Goal: Information Seeking & Learning: Learn about a topic

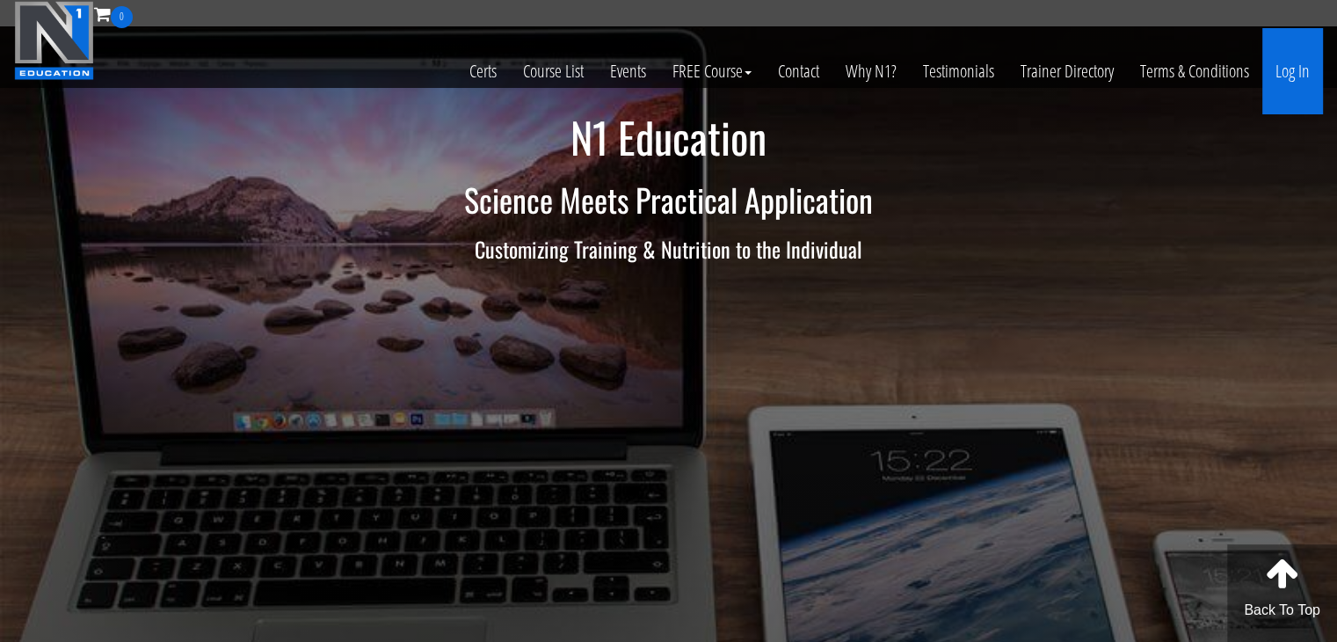
click at [1300, 65] on link "Log In" at bounding box center [1293, 71] width 61 height 86
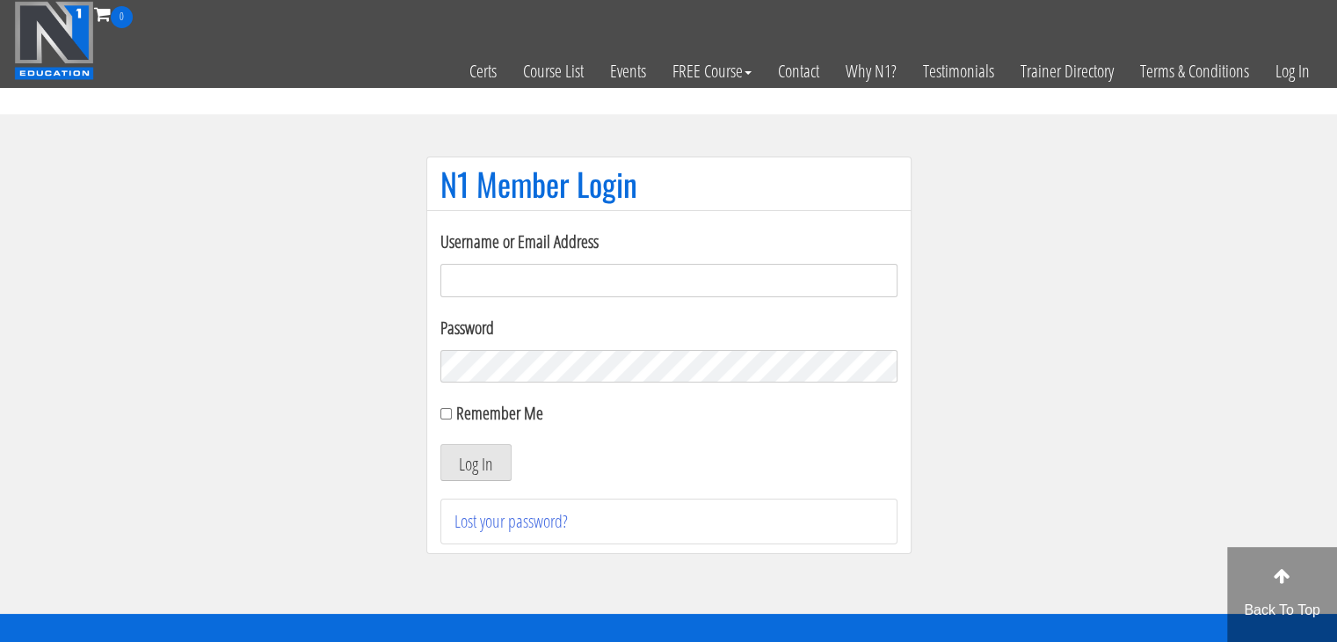
type input "makszietek@gmail.com"
drag, startPoint x: 1111, startPoint y: 119, endPoint x: 1102, endPoint y: 135, distance: 19.3
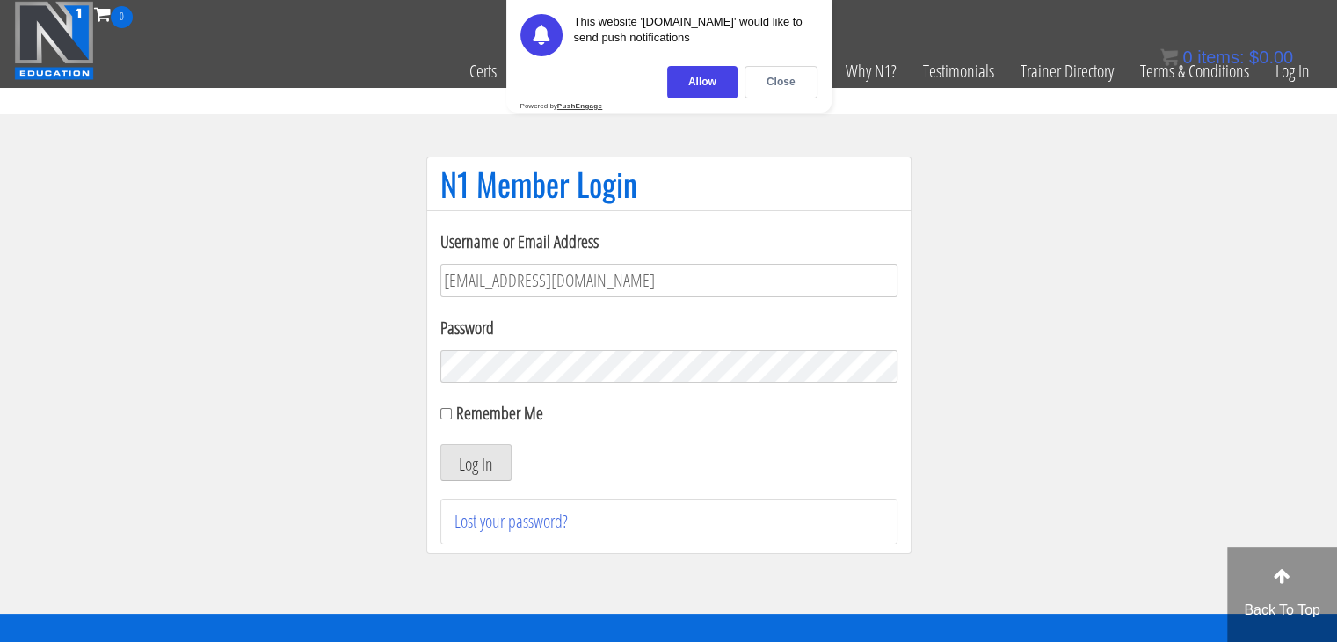
drag, startPoint x: 1102, startPoint y: 135, endPoint x: 556, endPoint y: 446, distance: 628.0
click at [556, 446] on div "Log In" at bounding box center [668, 462] width 457 height 37
click at [479, 473] on button "Log In" at bounding box center [475, 462] width 71 height 37
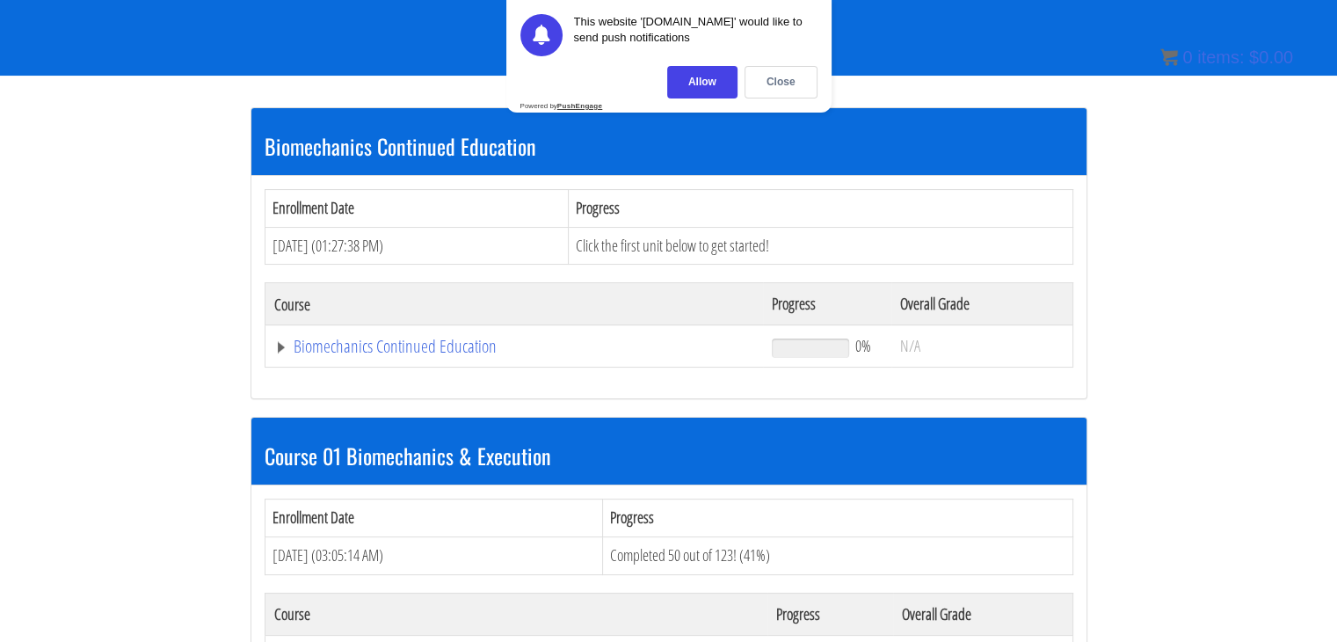
scroll to position [440, 0]
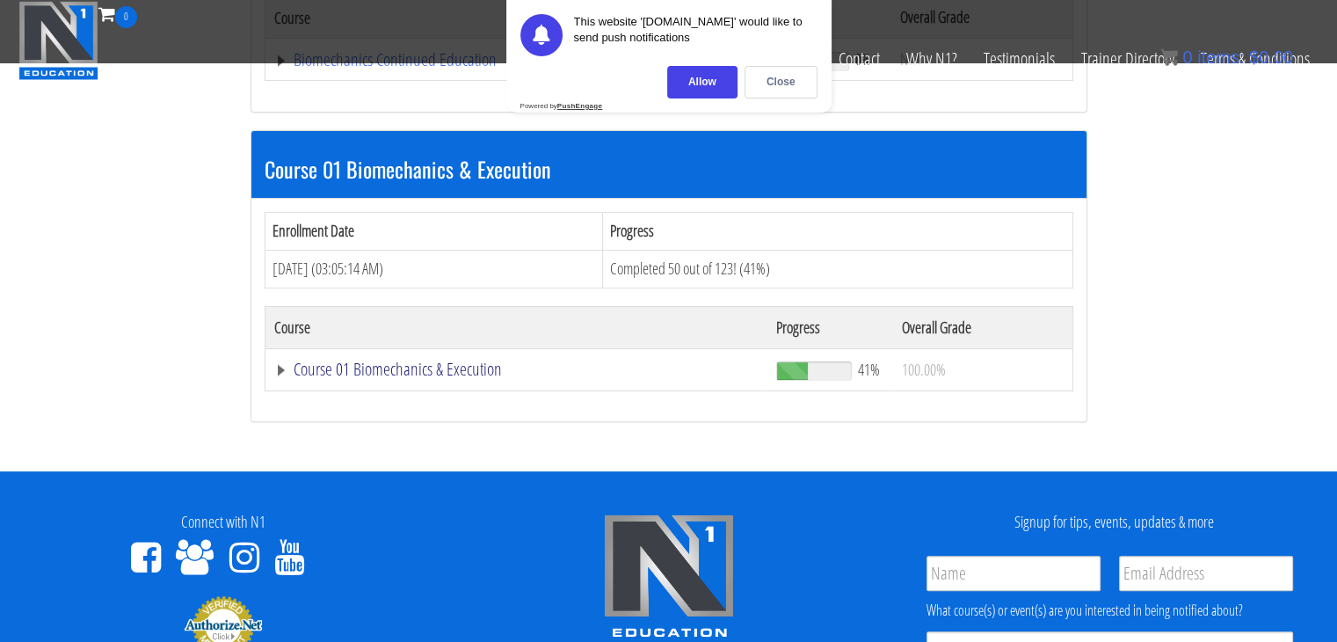
click at [398, 360] on link "Course 01 Biomechanics & Execution" at bounding box center [516, 369] width 485 height 18
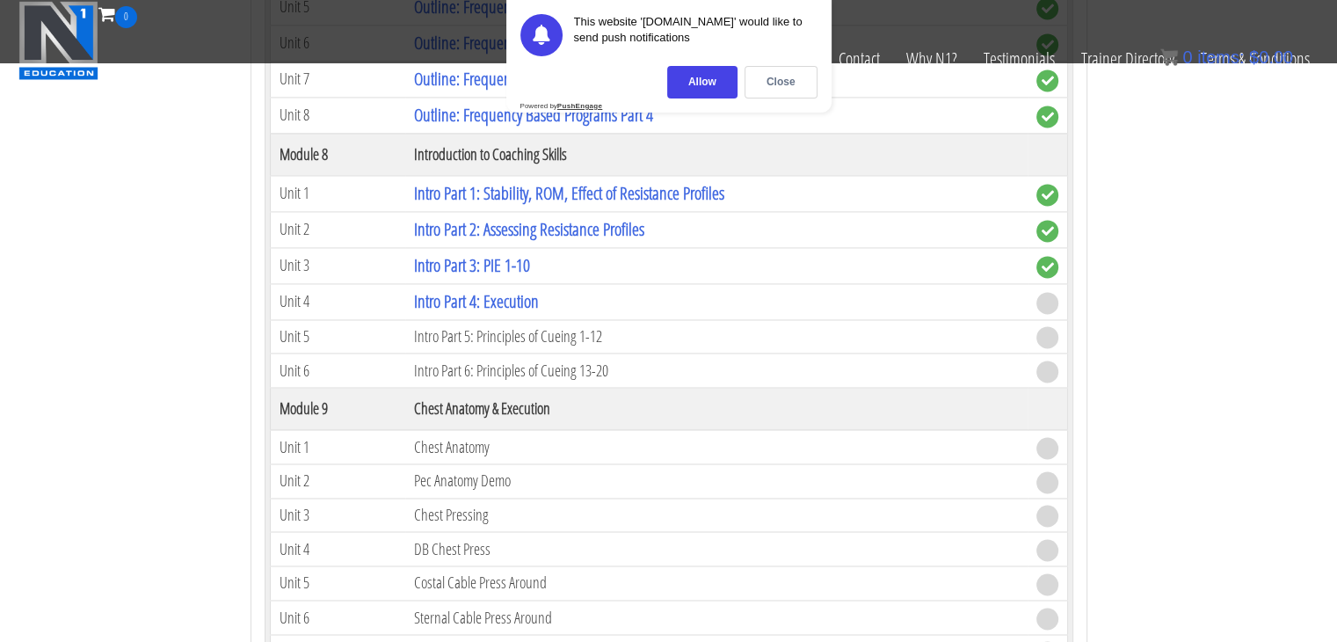
scroll to position [2726, 0]
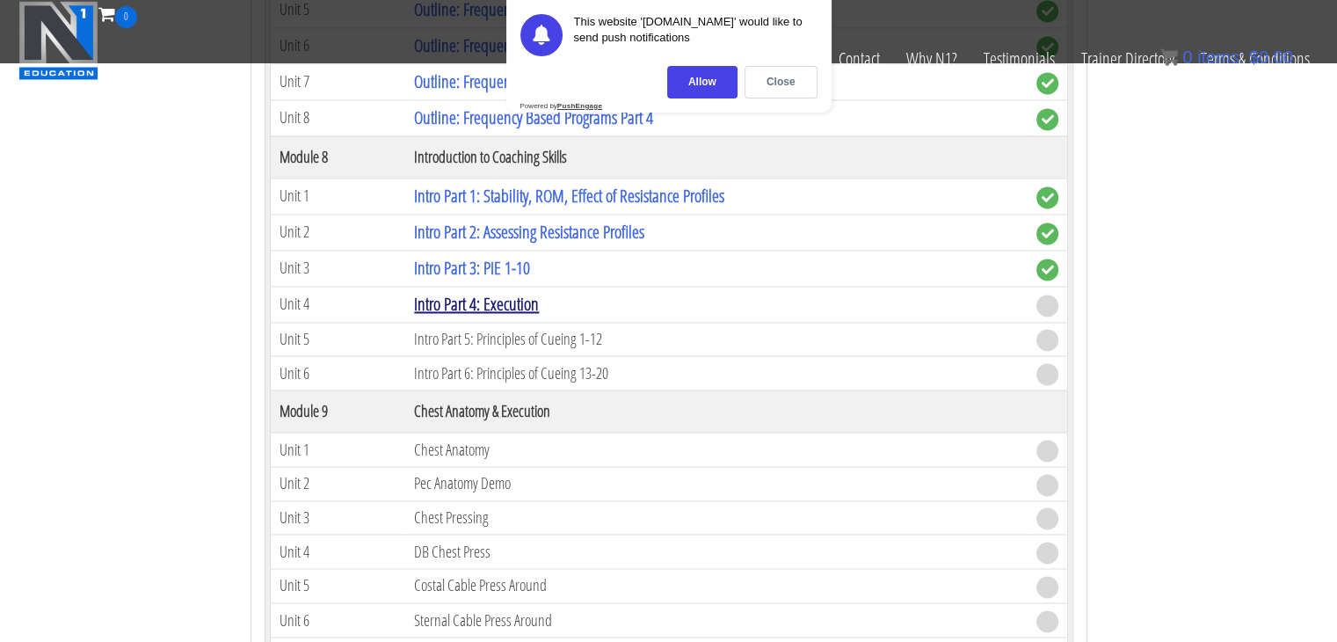
click at [476, 292] on link "Intro Part 4: Execution" at bounding box center [476, 304] width 125 height 24
click at [770, 87] on div "Close" at bounding box center [781, 82] width 73 height 33
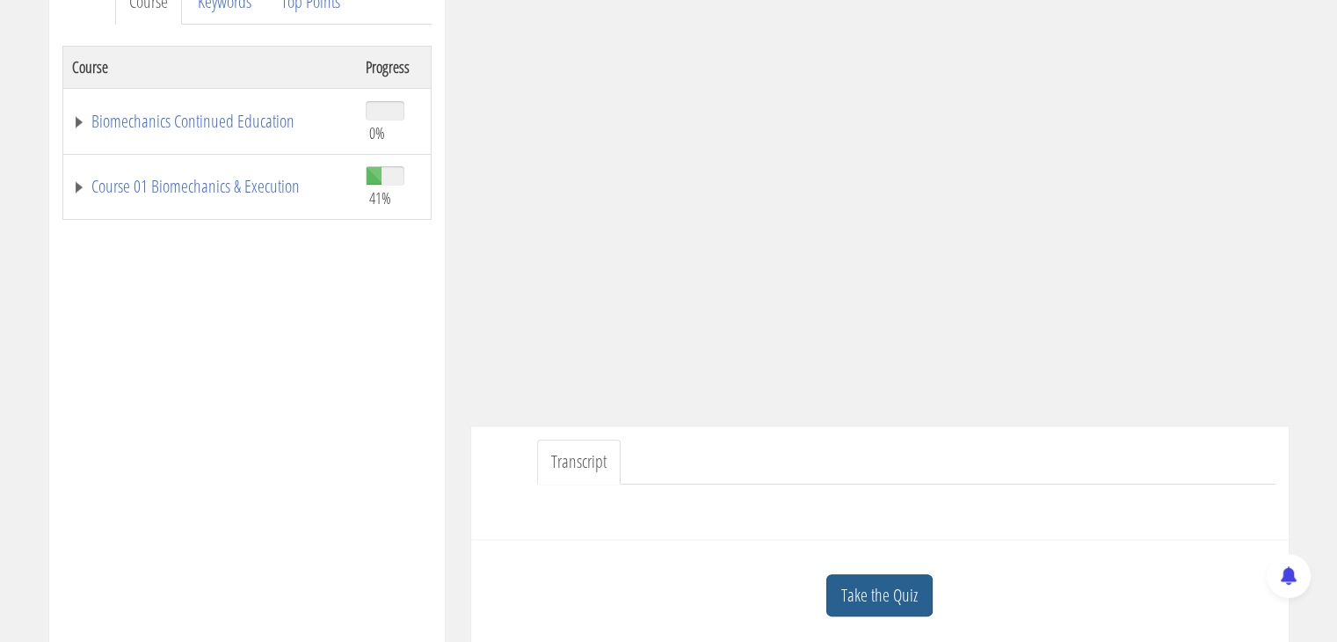
click at [893, 604] on link "Take the Quiz" at bounding box center [879, 595] width 106 height 43
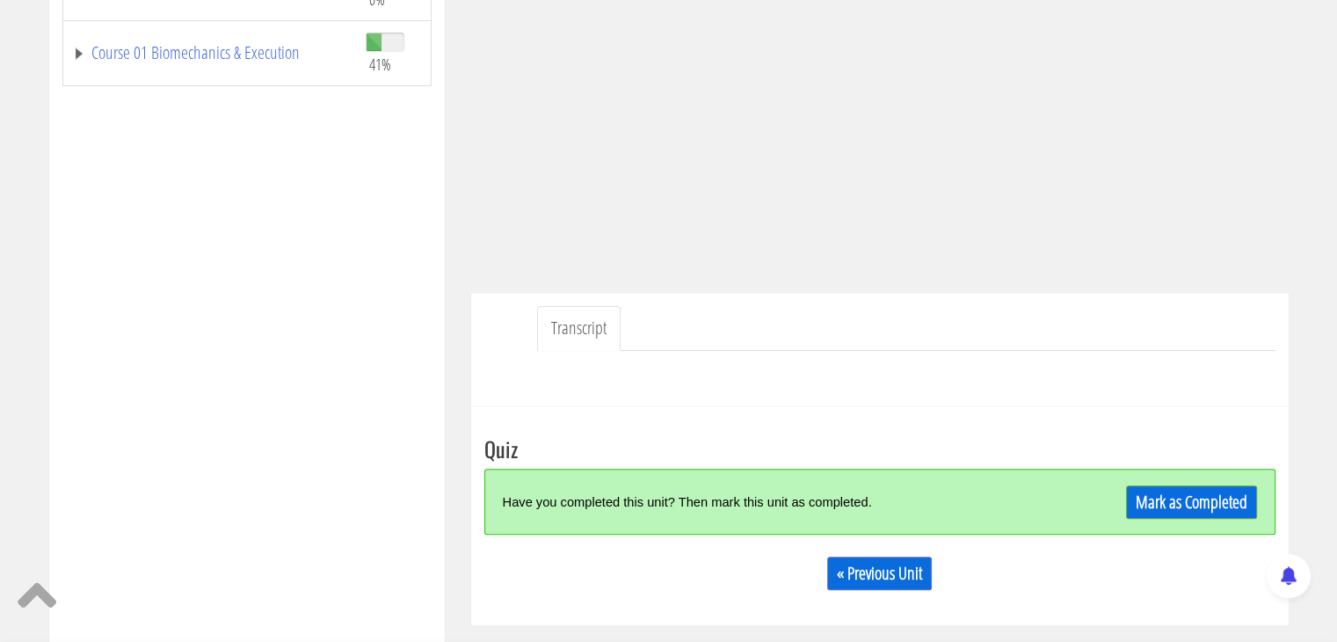
scroll to position [528, 0]
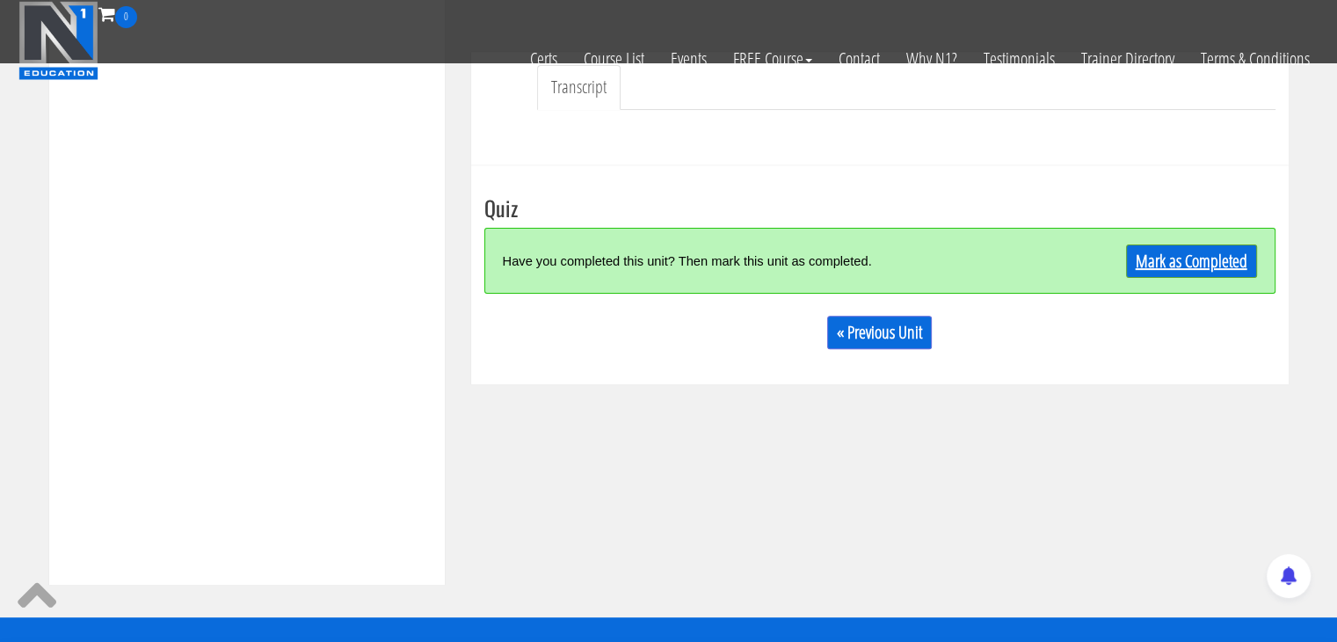
click at [1186, 265] on link "Mark as Completed" at bounding box center [1191, 260] width 131 height 33
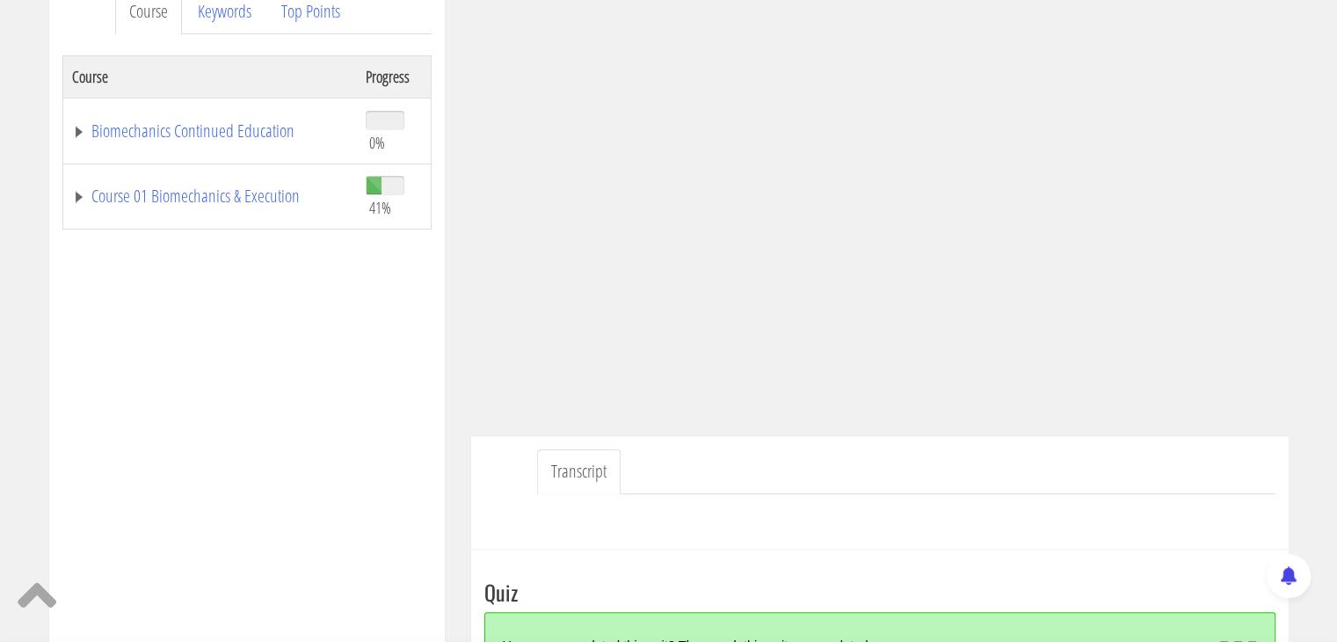
scroll to position [443, 0]
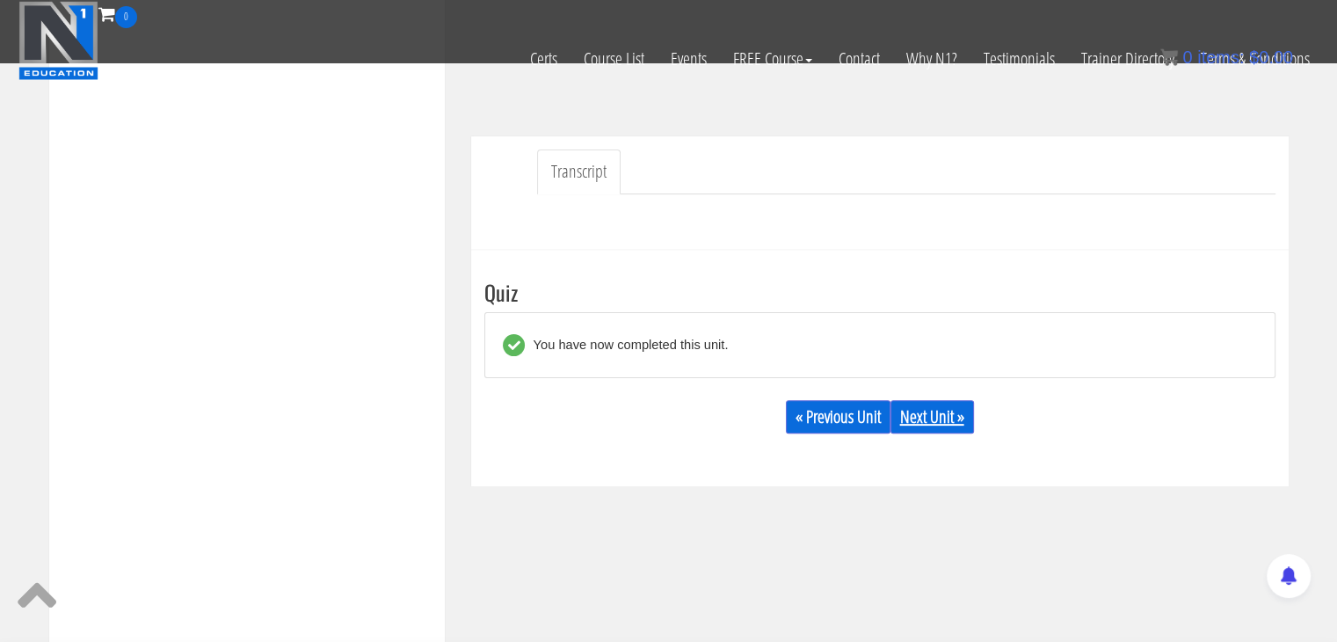
click at [930, 411] on link "Next Unit »" at bounding box center [933, 416] width 84 height 33
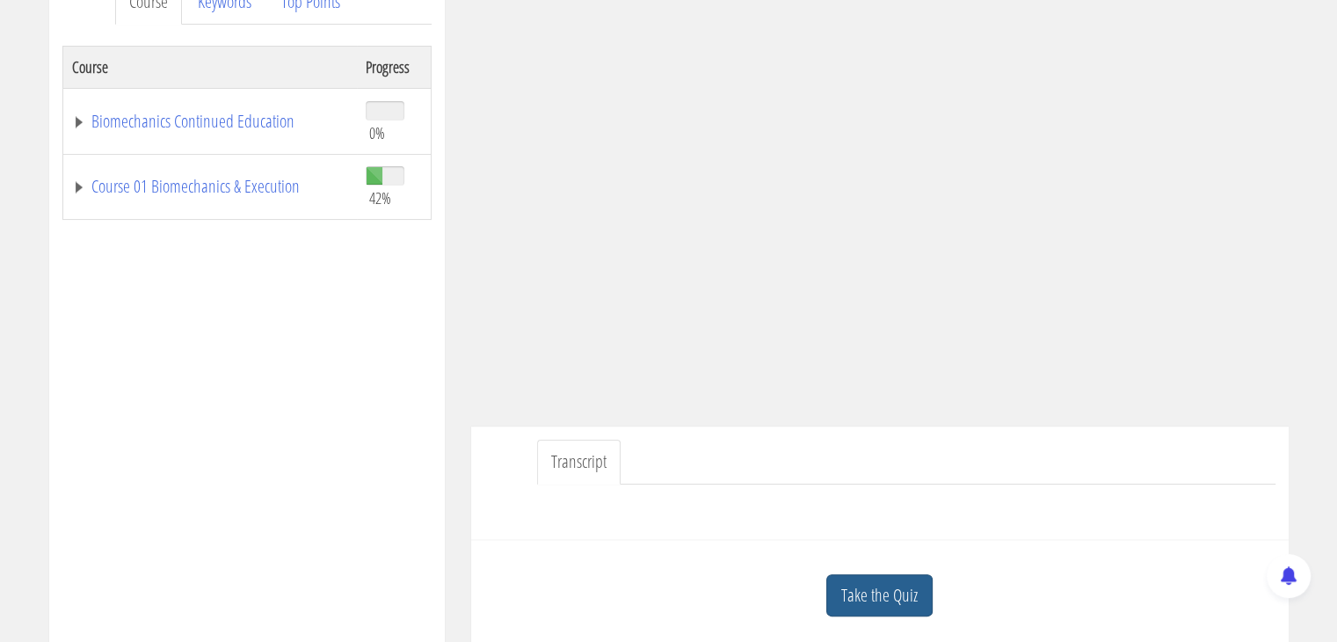
click at [895, 602] on link "Take the Quiz" at bounding box center [879, 595] width 106 height 43
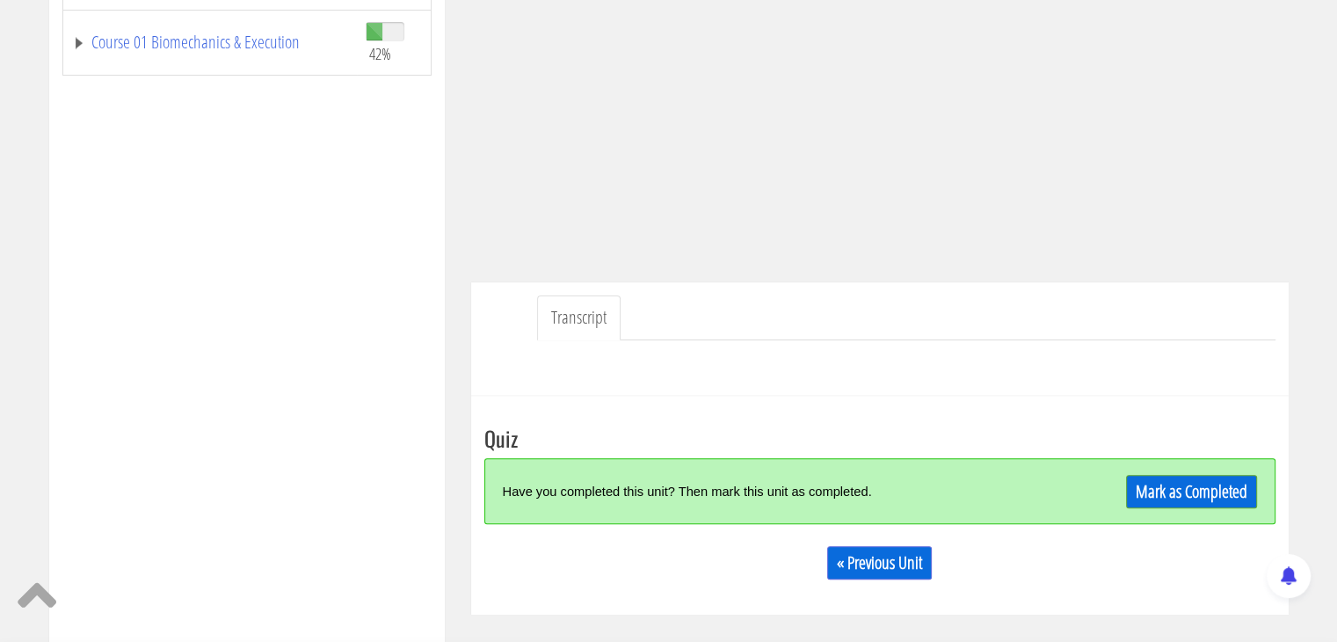
scroll to position [615, 0]
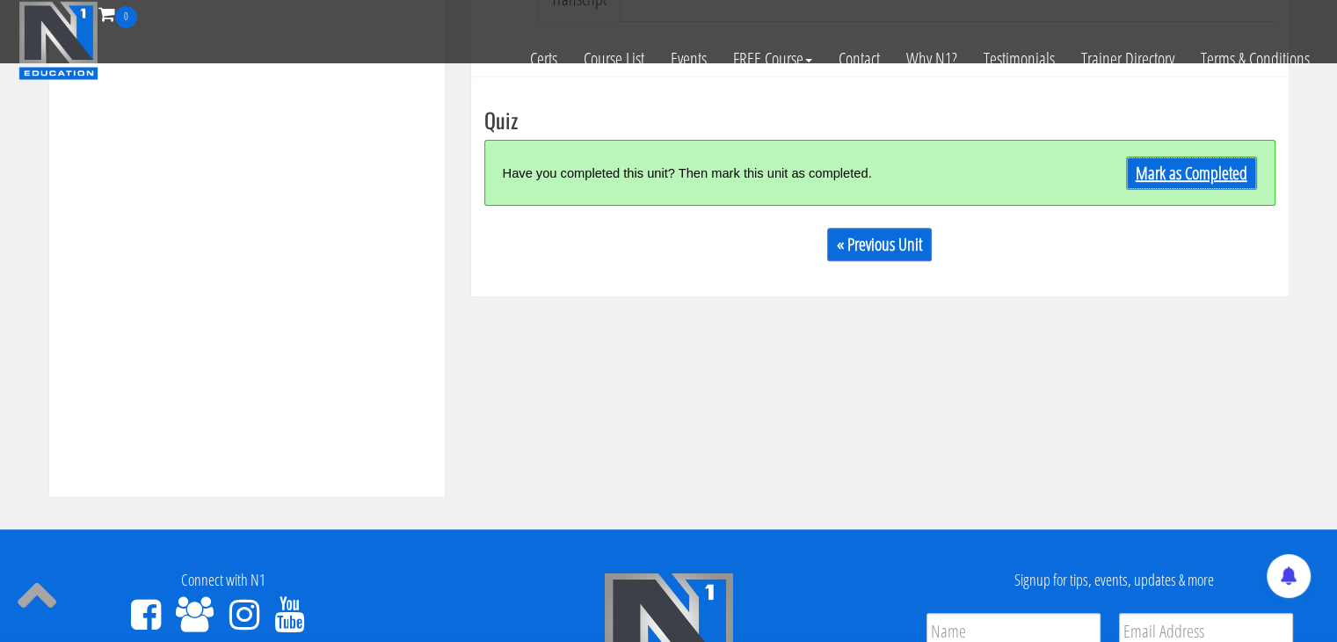
click at [1202, 180] on link "Mark as Completed" at bounding box center [1191, 172] width 131 height 33
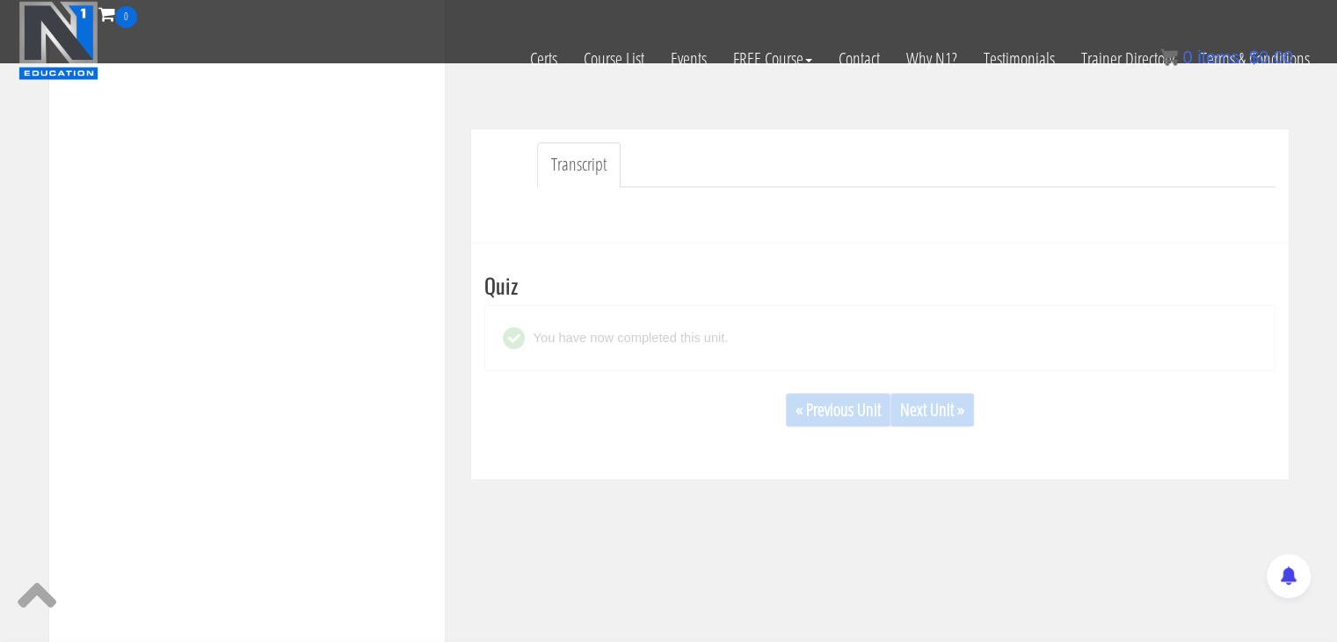
scroll to position [440, 0]
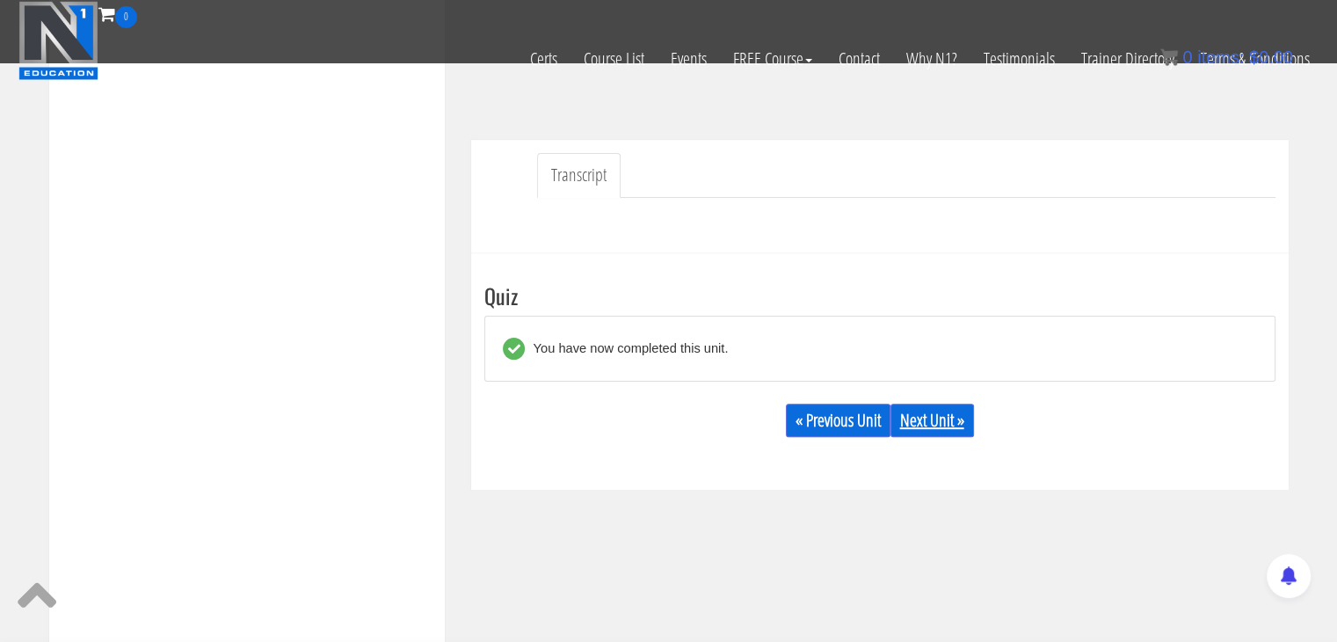
click at [942, 426] on link "Next Unit »" at bounding box center [933, 420] width 84 height 33
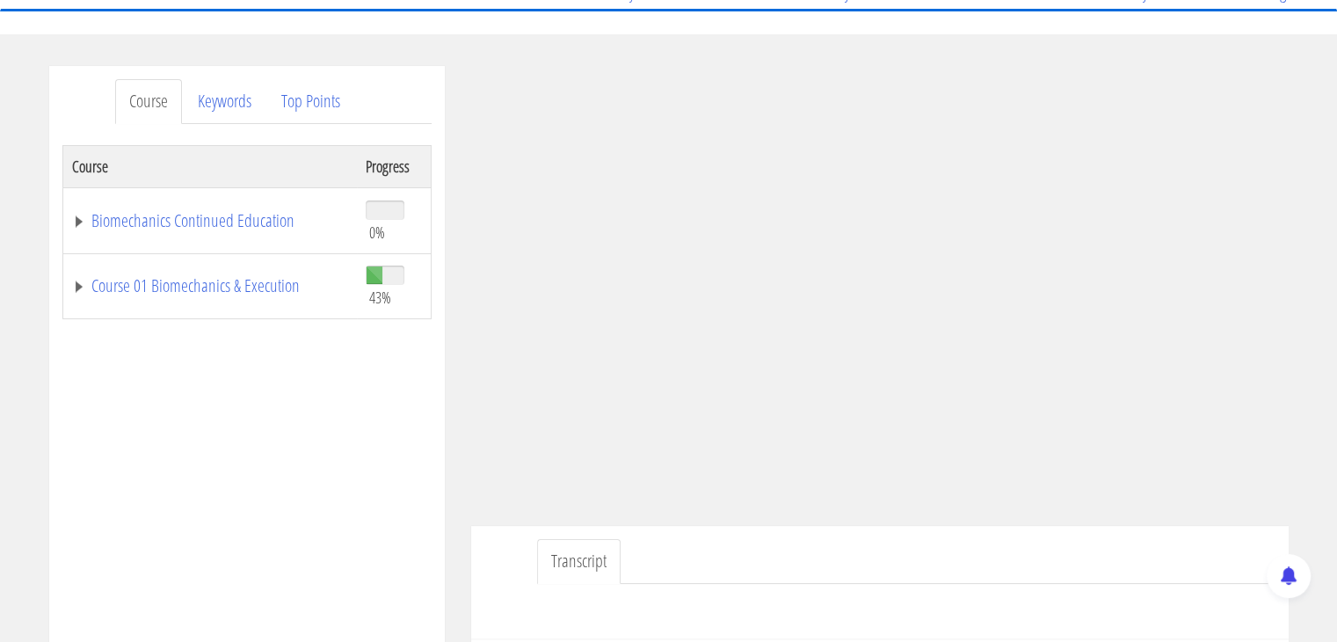
scroll to position [176, 0]
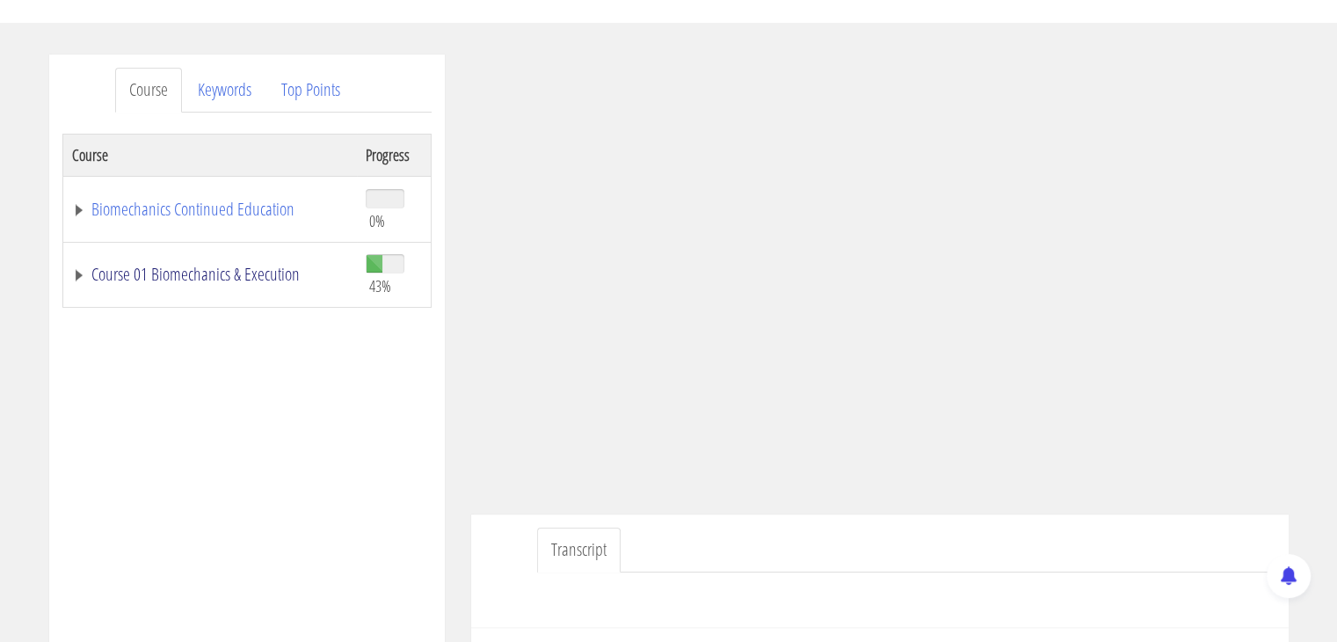
click at [220, 277] on link "Course 01 Biomechanics & Execution" at bounding box center [210, 275] width 276 height 18
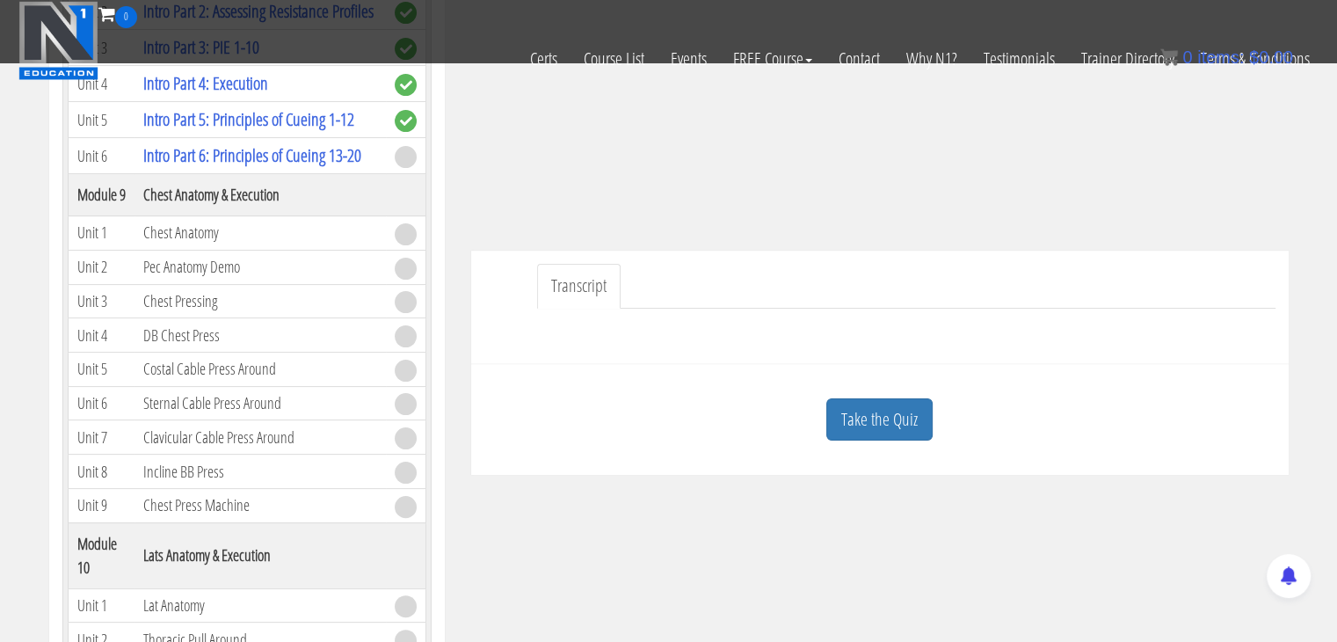
scroll to position [440, 0]
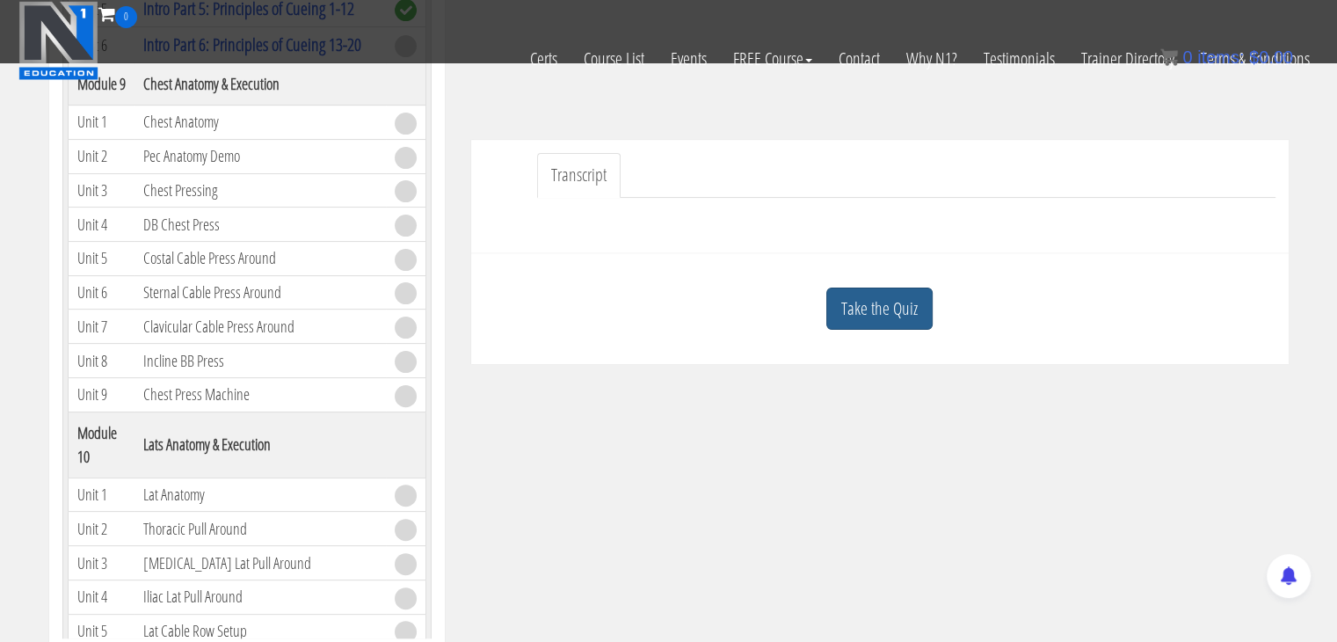
click at [876, 328] on link "Take the Quiz" at bounding box center [879, 308] width 106 height 43
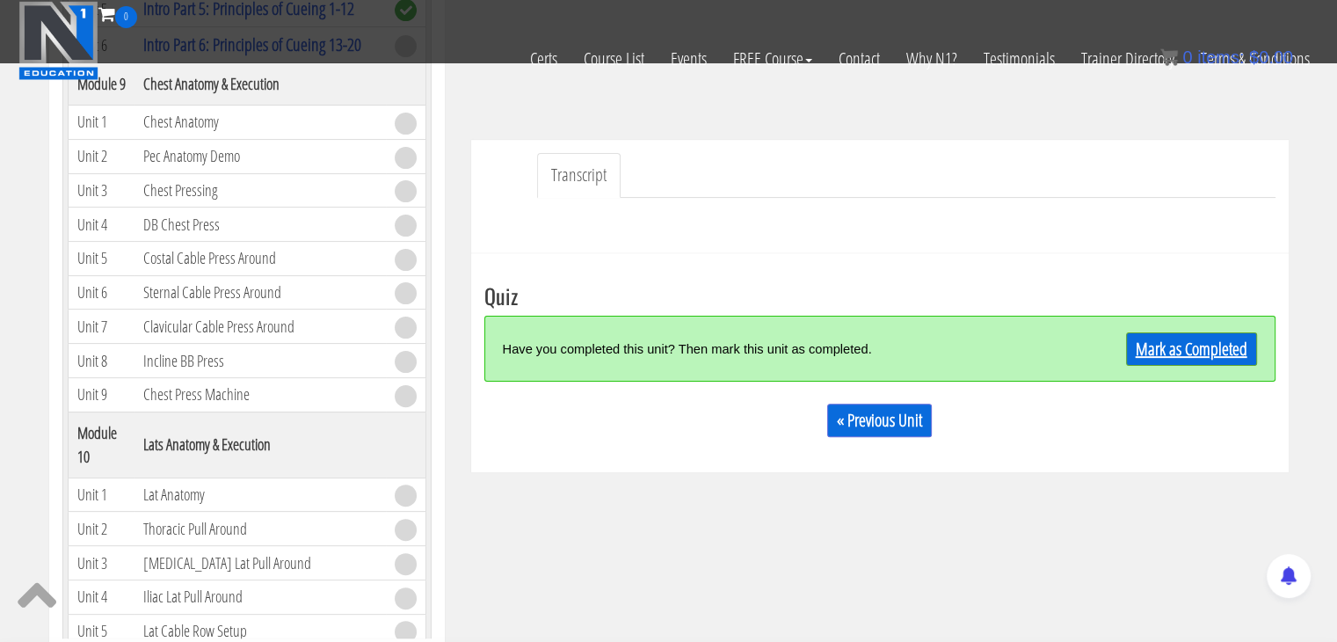
click at [1175, 360] on link "Mark as Completed" at bounding box center [1191, 348] width 131 height 33
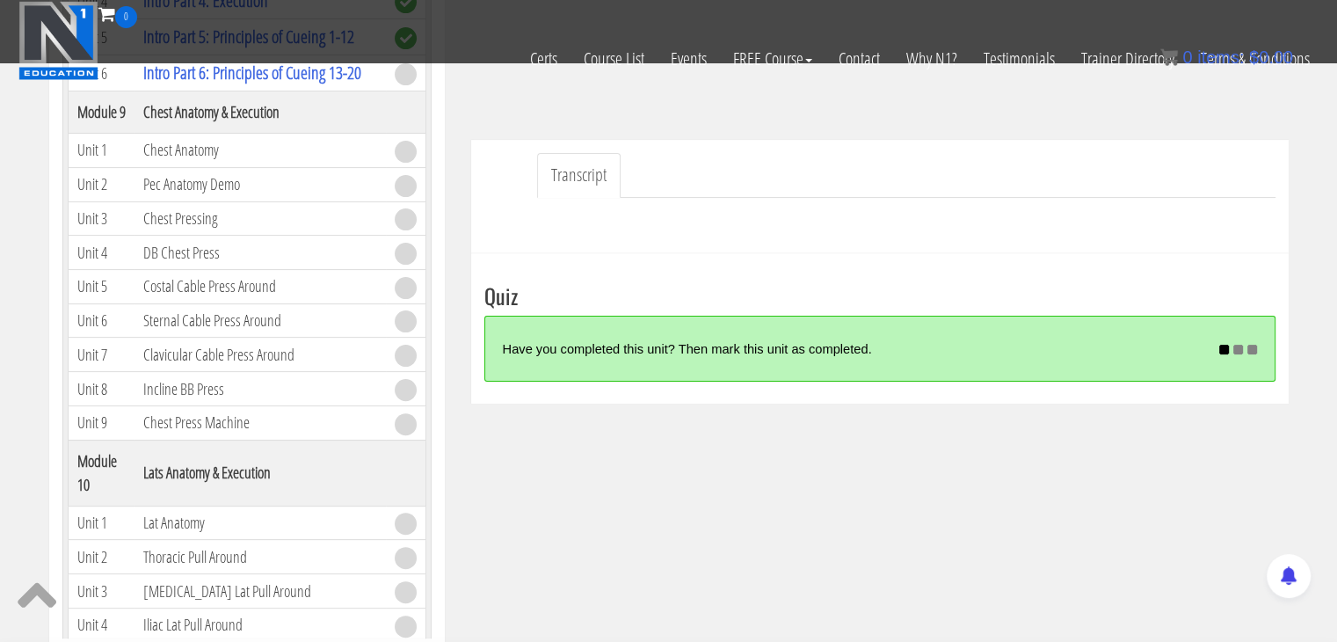
scroll to position [2374, 0]
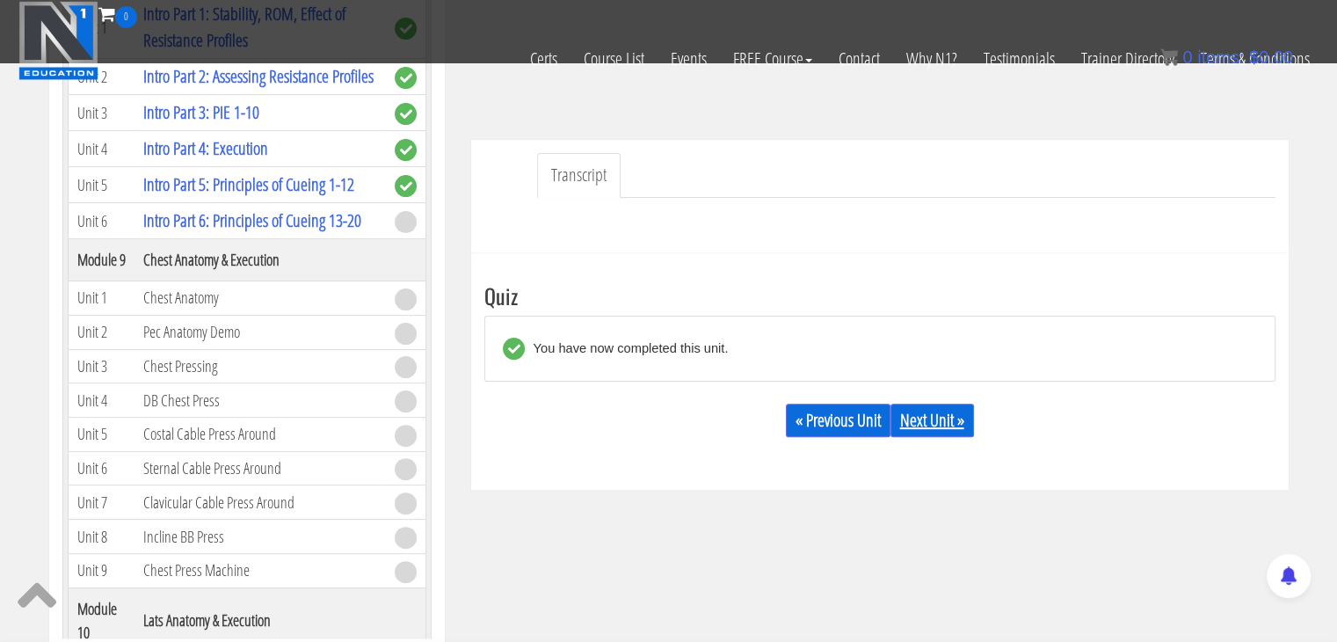
click at [944, 428] on link "Next Unit »" at bounding box center [933, 420] width 84 height 33
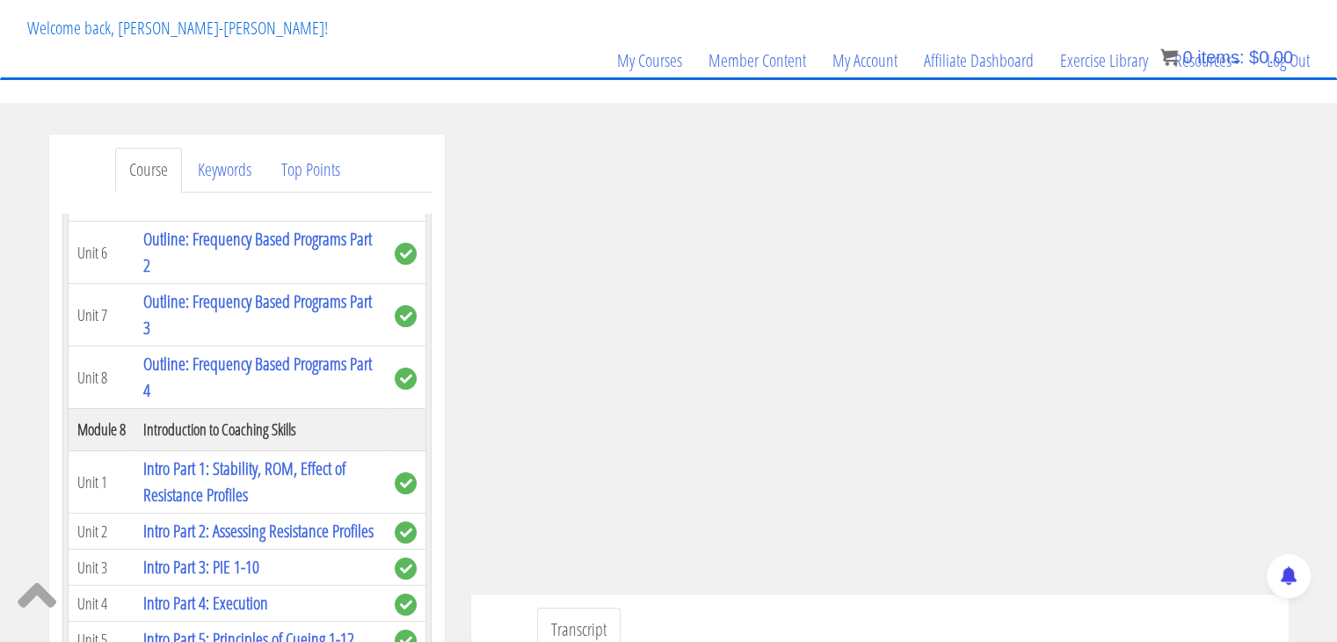
scroll to position [91, 0]
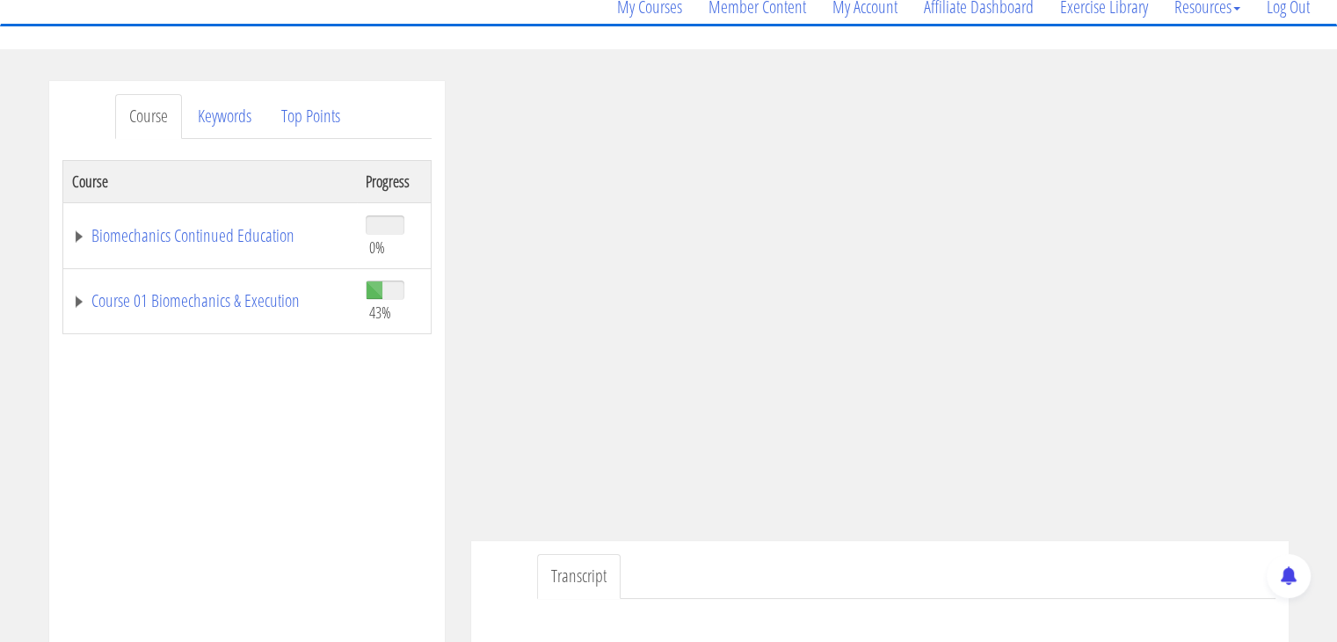
scroll to position [176, 0]
